Goal: Transaction & Acquisition: Purchase product/service

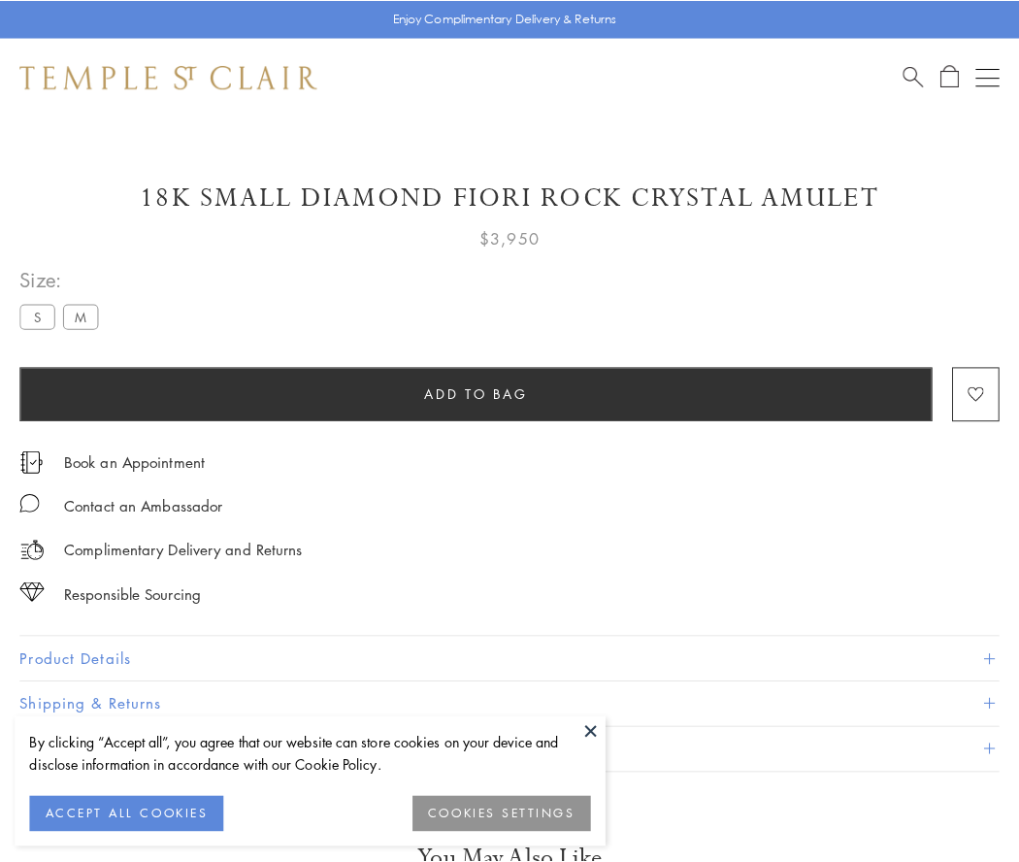
scroll to position [114, 0]
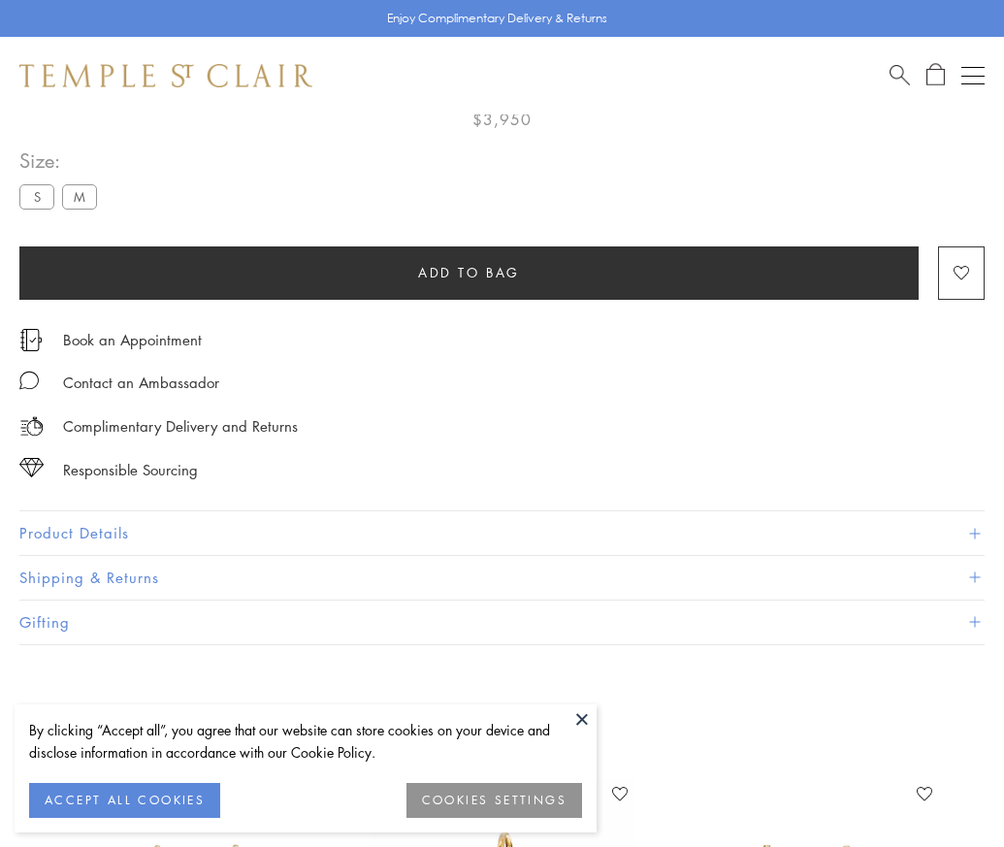
click at [469, 272] on span "Add to bag" at bounding box center [469, 272] width 102 height 21
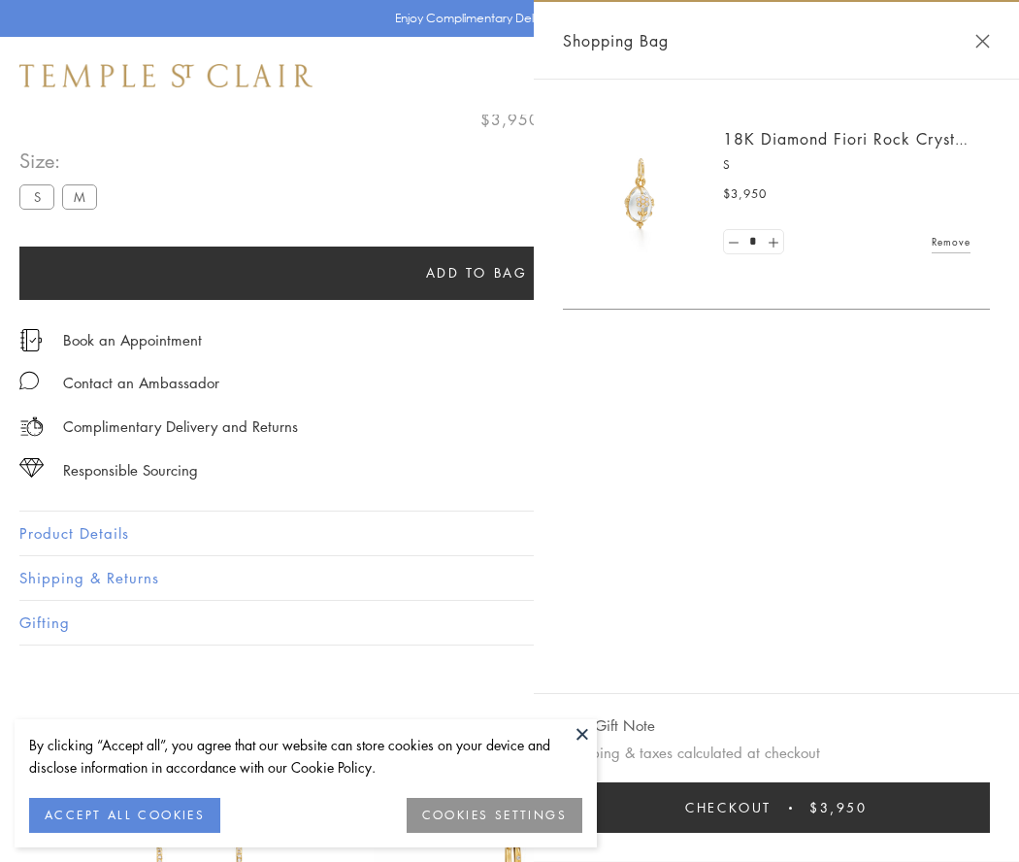
click at [781, 807] on button "Checkout $3,950" at bounding box center [776, 807] width 427 height 50
